Goal: Browse casually

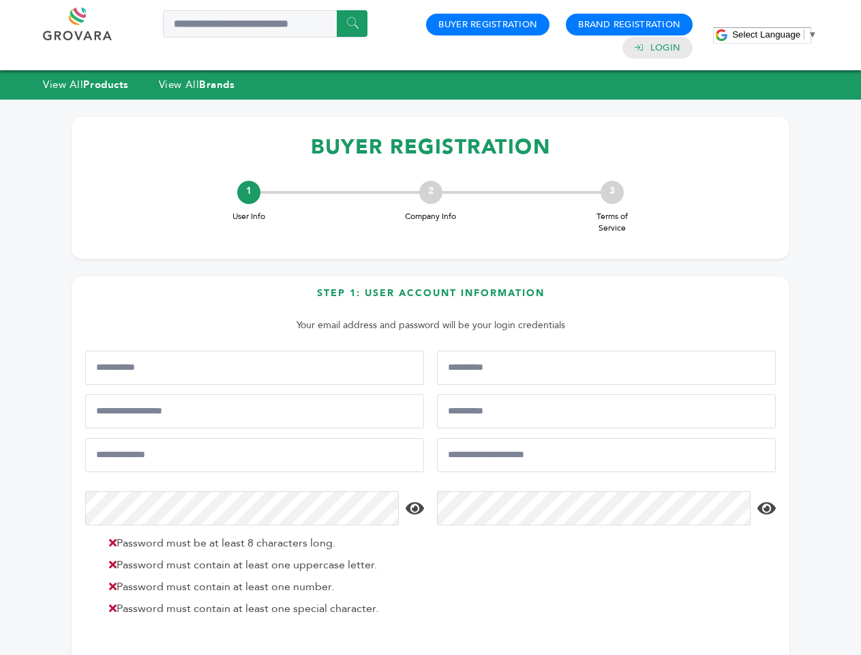
click at [775, 34] on span "Select Language" at bounding box center [766, 34] width 68 height 10
click at [188, 654] on html "****** 0 0 Buyer Registration Brand Registration Login Select Language ​ ▼ Menu…" at bounding box center [430, 327] width 861 height 655
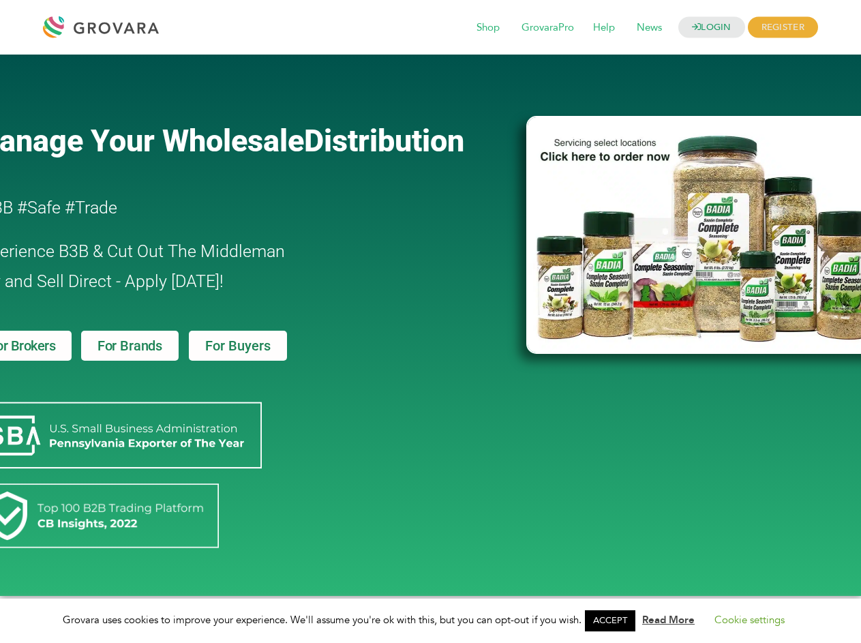
click at [614, 621] on link "ACCEPT" at bounding box center [610, 620] width 50 height 21
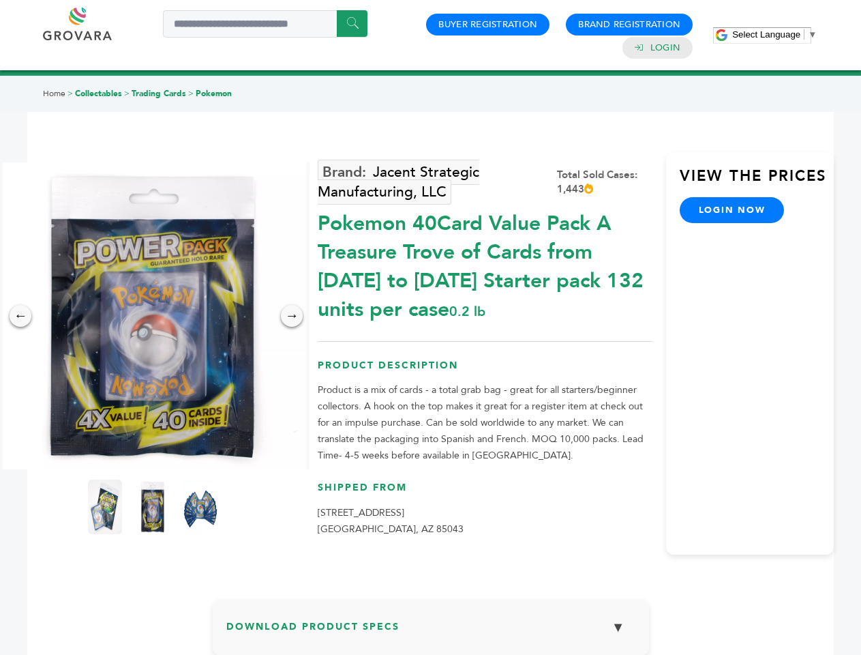
click at [775, 34] on span "Select Language" at bounding box center [766, 34] width 68 height 10
click at [153, 316] on img at bounding box center [152, 315] width 307 height 307
click at [0, 0] on div "×" at bounding box center [0, 0] width 0 height 0
click at [292, 316] on div "→" at bounding box center [292, 316] width 22 height 22
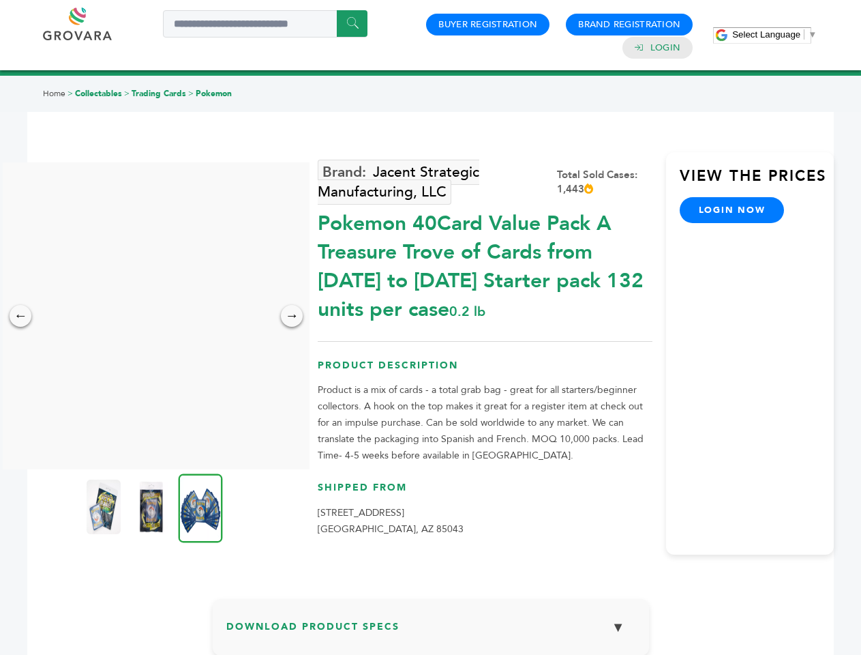
click at [105, 507] on img at bounding box center [104, 506] width 34 height 55
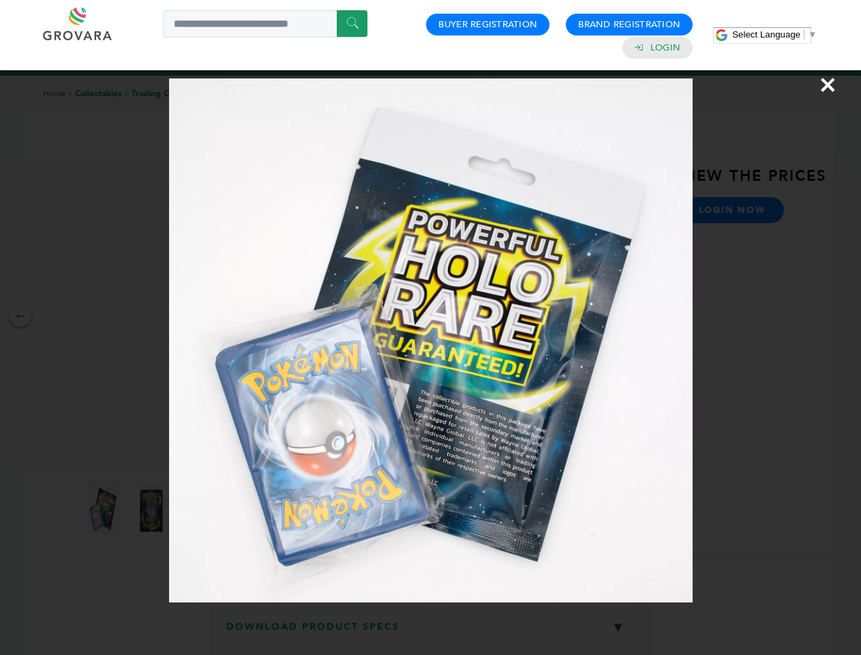
click at [153, 507] on div "×" at bounding box center [430, 327] width 861 height 655
click at [200, 507] on img at bounding box center [201, 507] width 44 height 69
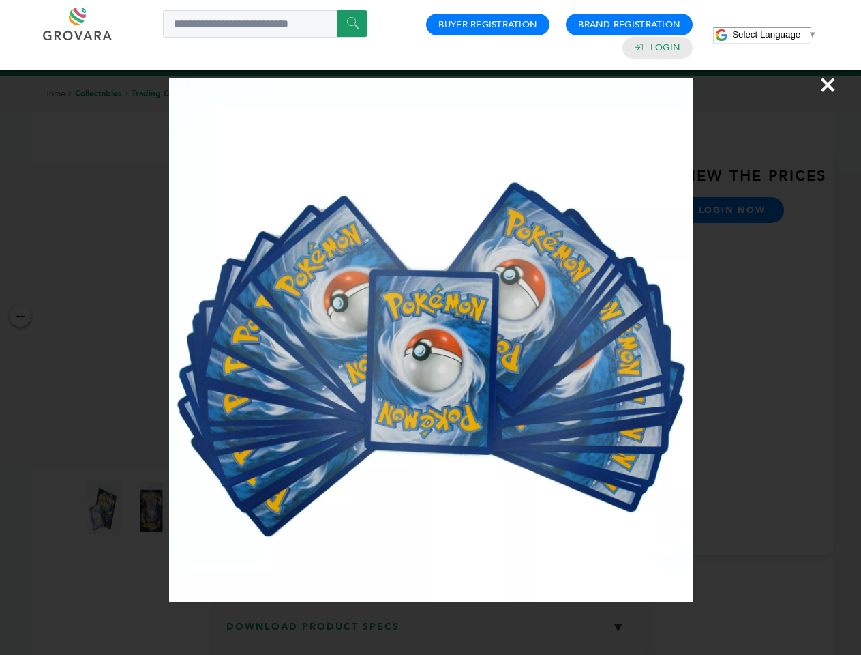
click at [431, 632] on div "×" at bounding box center [430, 327] width 861 height 655
